Goal: Task Accomplishment & Management: Manage account settings

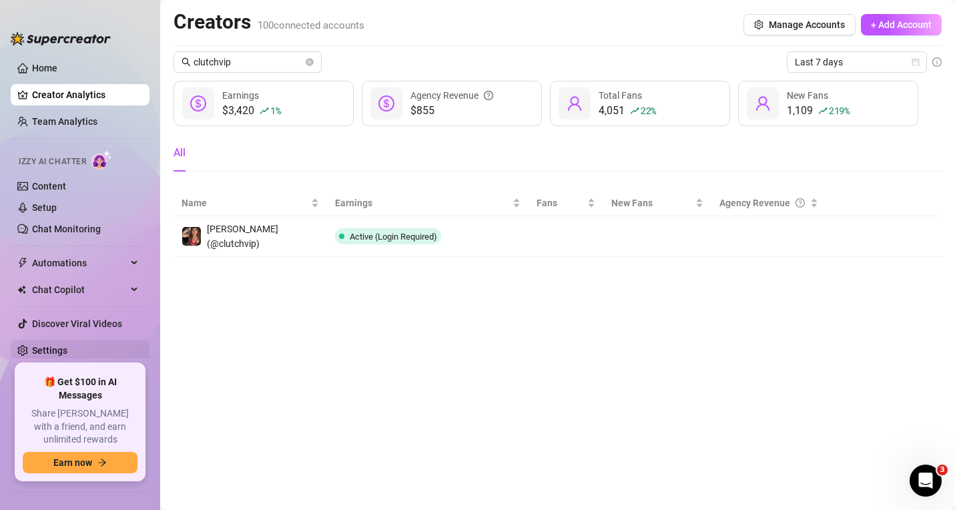
click at [39, 352] on link "Settings" at bounding box center [49, 350] width 35 height 11
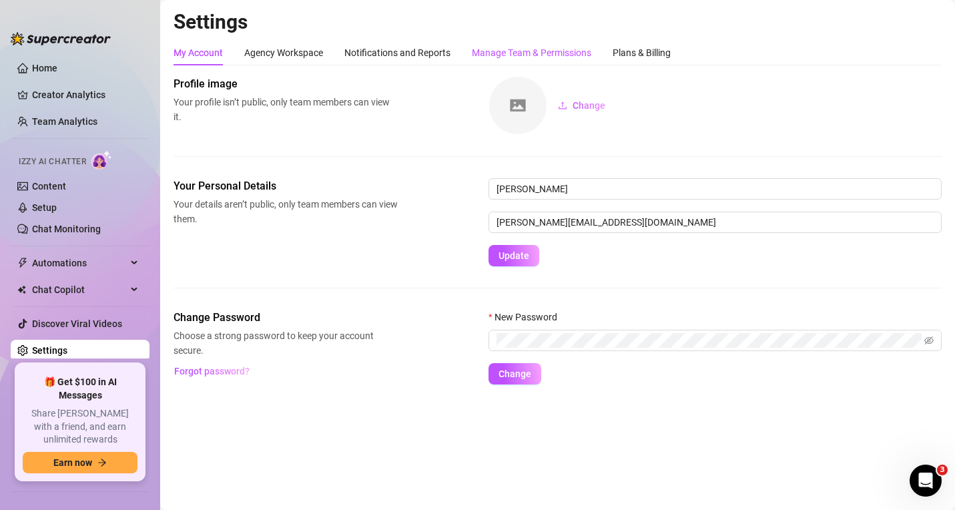
click at [531, 59] on div "Manage Team & Permissions" at bounding box center [531, 52] width 119 height 15
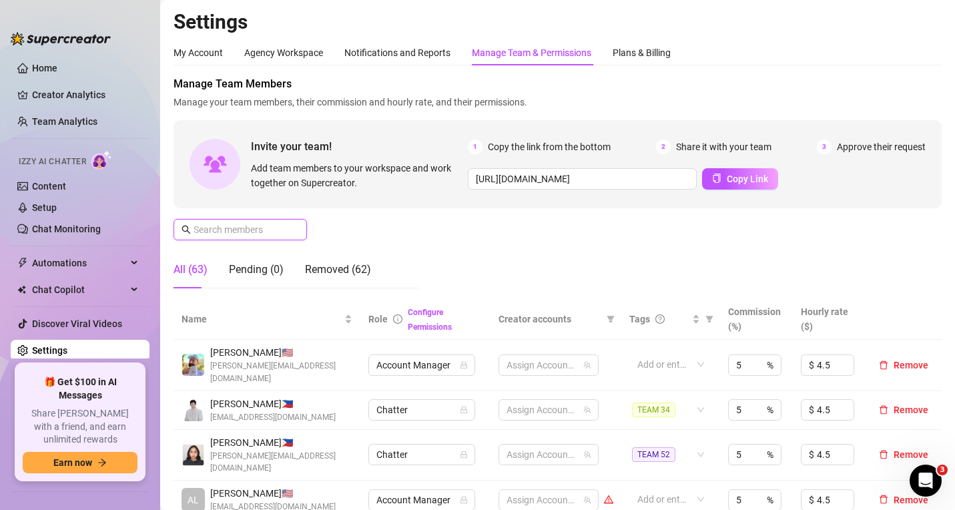
click at [237, 230] on input "text" at bounding box center [241, 229] width 95 height 15
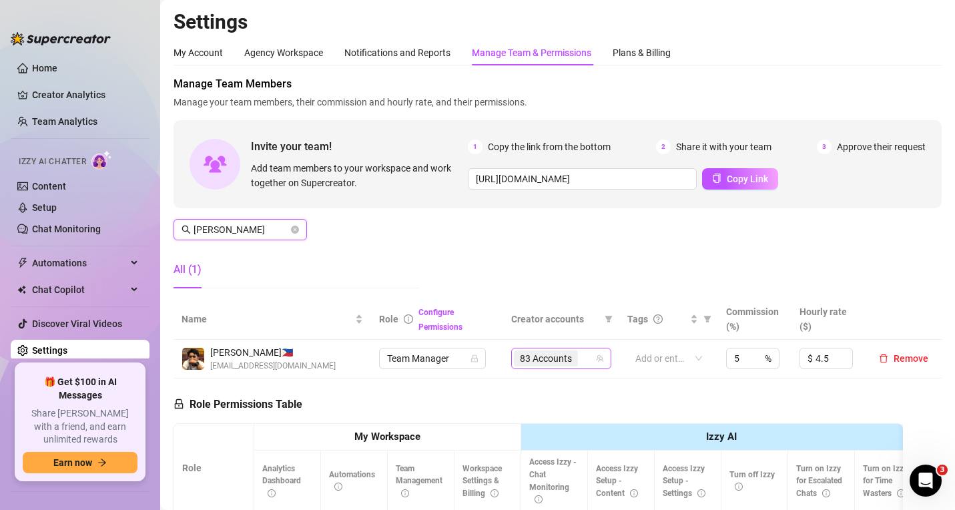
click at [584, 359] on div "83 Accounts" at bounding box center [554, 358] width 81 height 19
type input "[PERSON_NAME]"
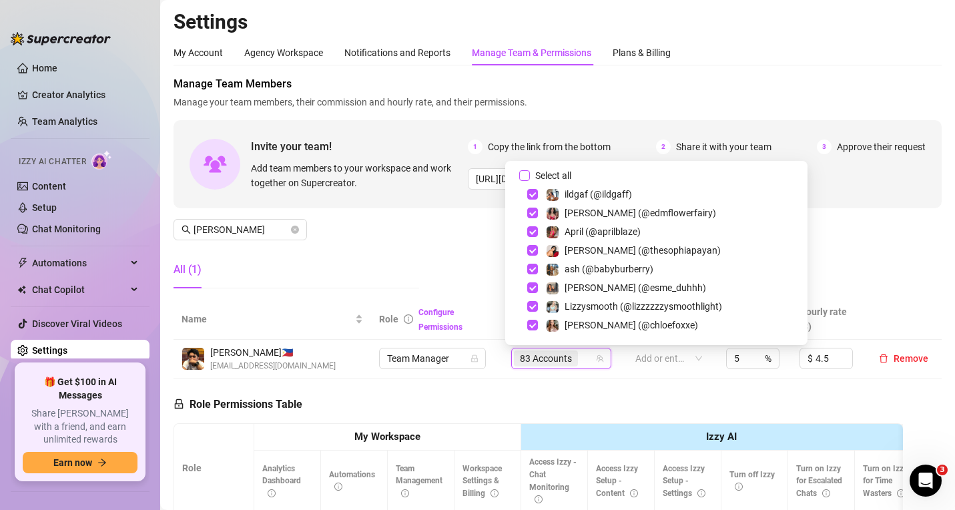
click at [523, 176] on input "Select all" at bounding box center [524, 175] width 11 height 11
checkbox input "true"
click at [412, 241] on div "Manage Team Members Manage your team members, their commission and hourly rate,…" at bounding box center [557, 187] width 768 height 223
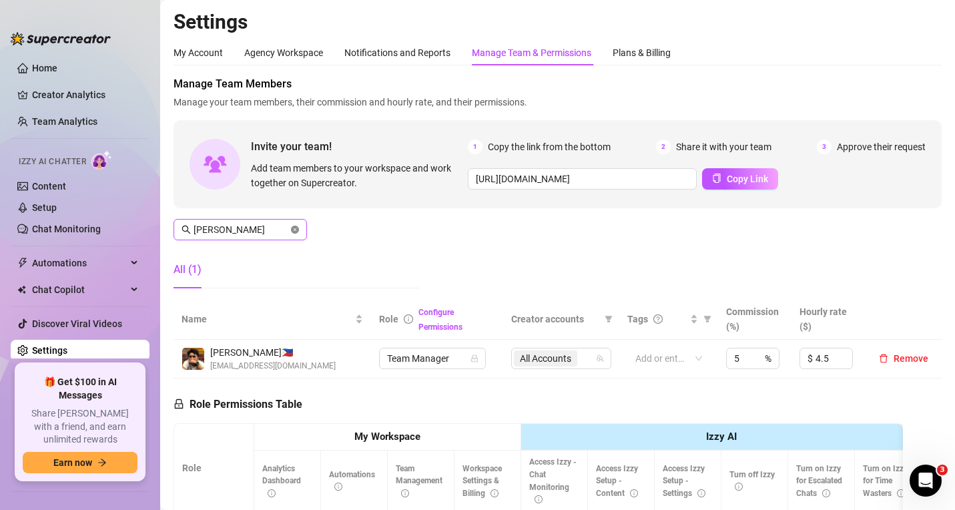
click at [294, 231] on icon "close-circle" at bounding box center [295, 230] width 8 height 8
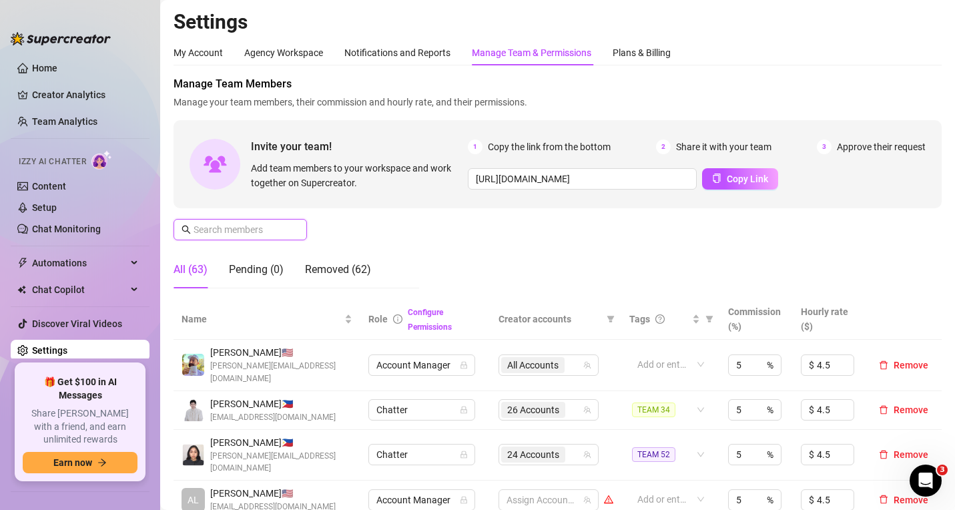
click at [254, 224] on input "text" at bounding box center [241, 229] width 95 height 15
paste input "[EMAIL_ADDRESS][DOMAIN_NAME]"
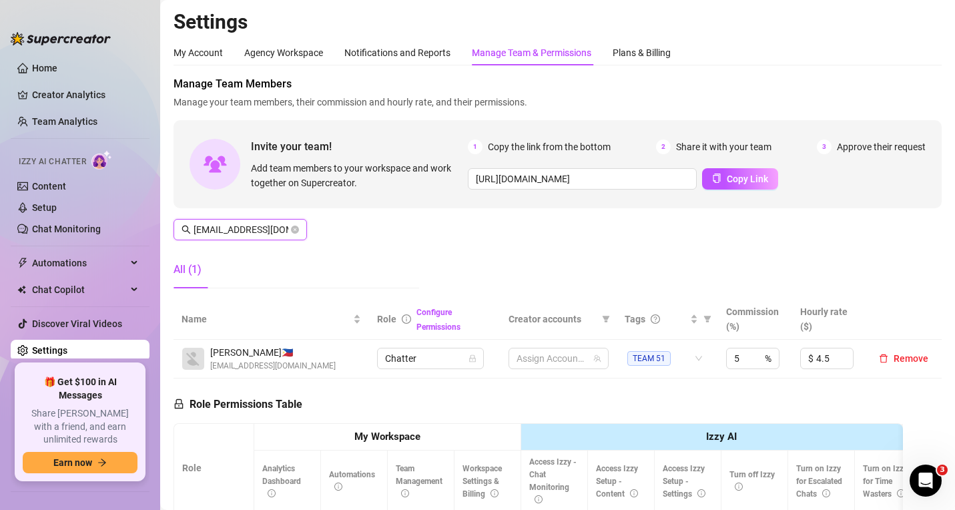
scroll to position [0, 41]
type input "[EMAIL_ADDRESS][DOMAIN_NAME]"
click at [898, 354] on span "Remove" at bounding box center [911, 358] width 35 height 11
